Goal: Communication & Community: Answer question/provide support

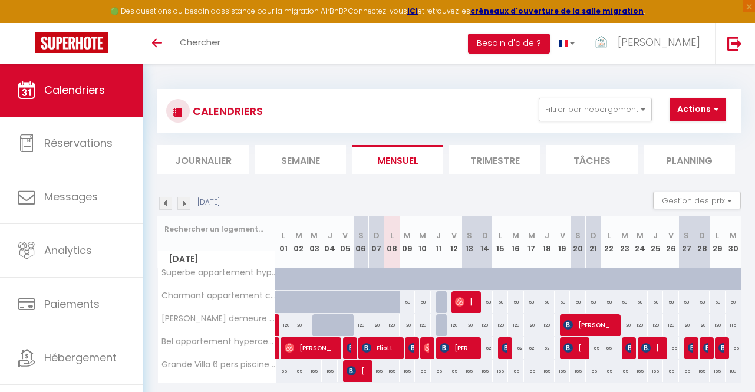
select select
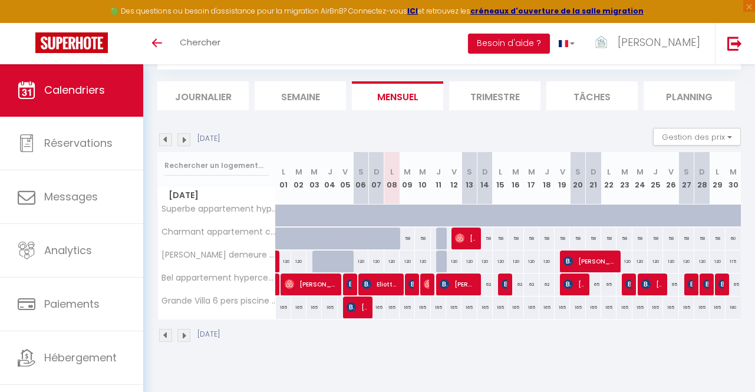
scroll to position [64, 0]
click at [408, 285] on div at bounding box center [412, 284] width 15 height 22
click at [413, 285] on img at bounding box center [412, 283] width 9 height 9
select select "OK"
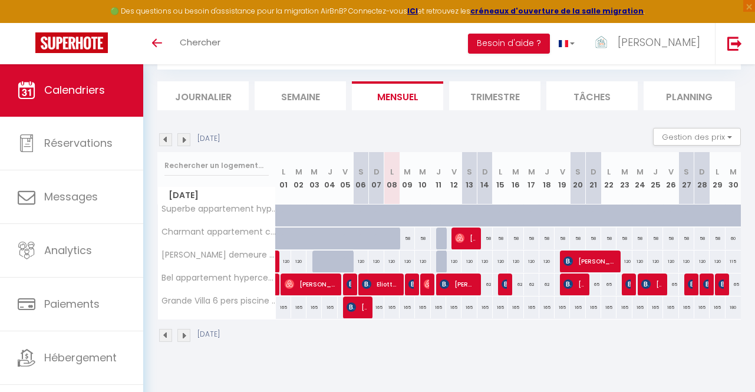
select select "0"
select select "1"
select select
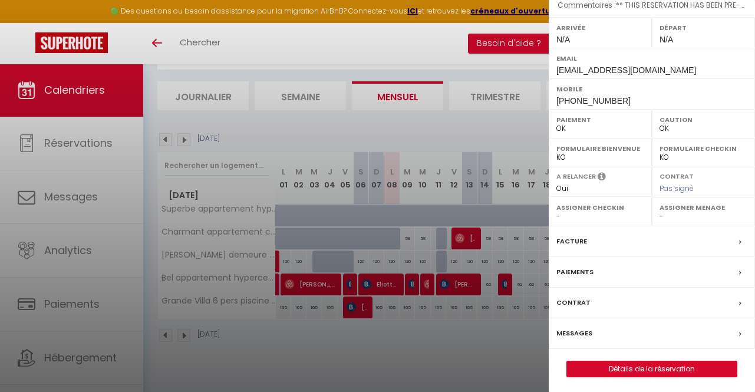
scroll to position [166, 0]
click at [580, 328] on label "Messages" at bounding box center [574, 334] width 36 height 12
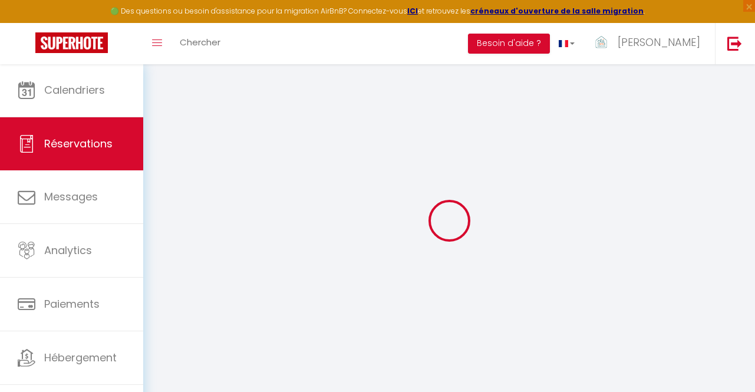
select select
checkbox input "false"
select select
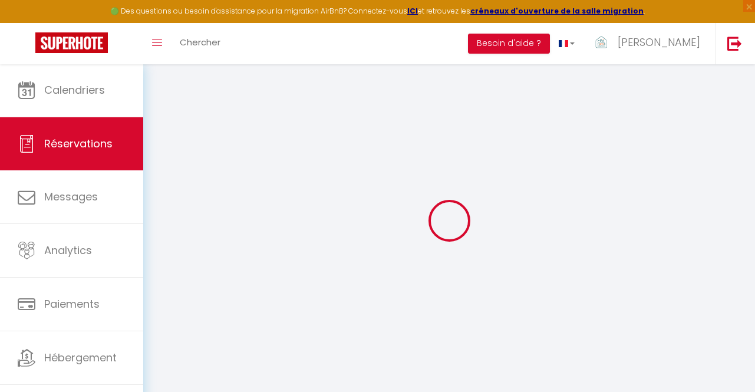
checkbox input "false"
select select
checkbox input "false"
type textarea "** THIS RESERVATION HAS BEEN PRE-PAID ** Reservation has a cancellation grace p…"
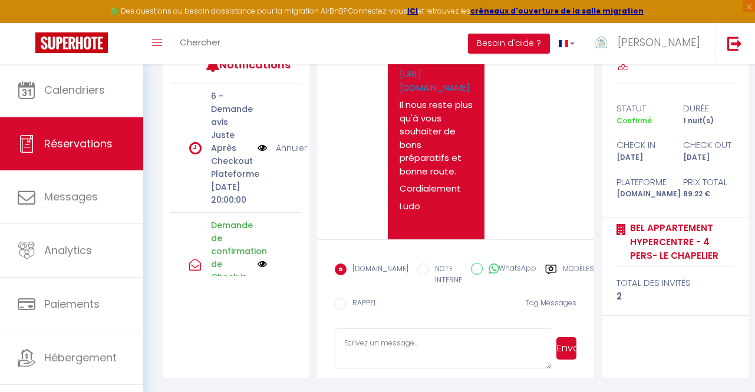
scroll to position [170, 0]
click at [379, 347] on textarea at bounding box center [444, 348] width 218 height 41
type textarea "Bonsoir A quelle heure souhaitez vous arriver [DATE] que je sois présent pour v…"
click at [572, 347] on button "Envoyer" at bounding box center [566, 348] width 21 height 22
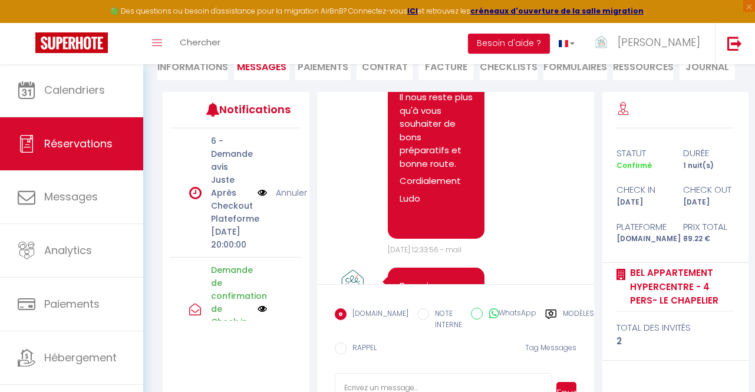
scroll to position [1108, 0]
